Goal: Transaction & Acquisition: Purchase product/service

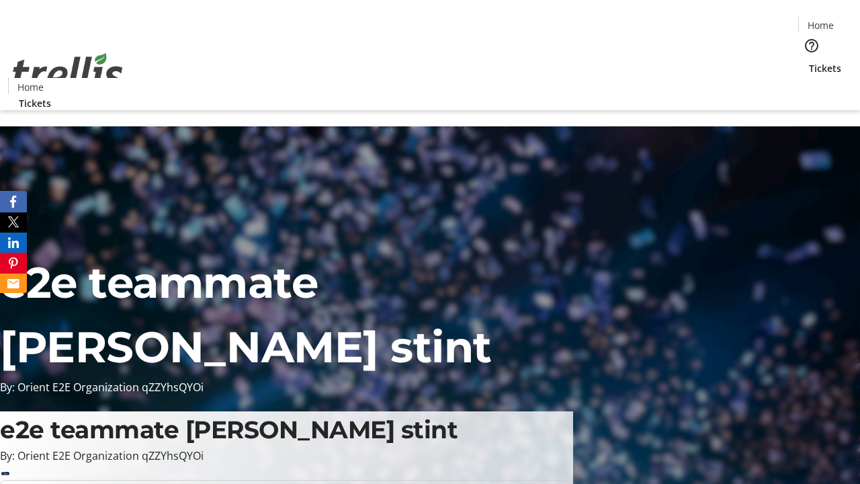
click at [809, 61] on span "Tickets" at bounding box center [825, 68] width 32 height 14
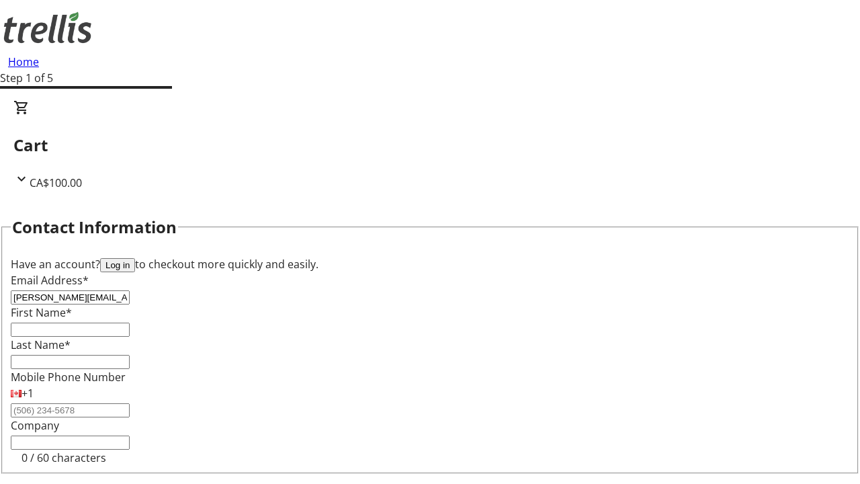
type input "[PERSON_NAME][EMAIL_ADDRESS][DOMAIN_NAME]"
type input "[PERSON_NAME]"
